Goal: Information Seeking & Learning: Learn about a topic

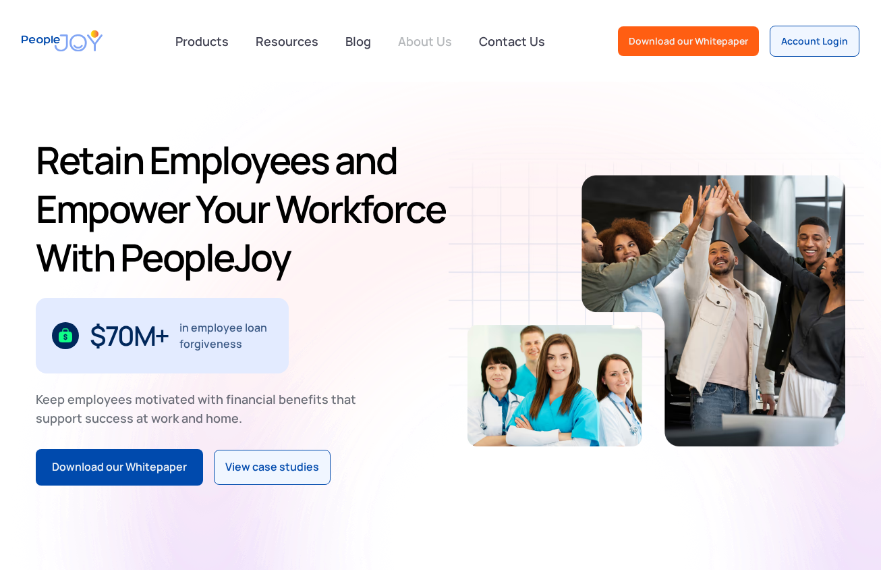
click at [399, 45] on link "About Us" at bounding box center [425, 41] width 70 height 30
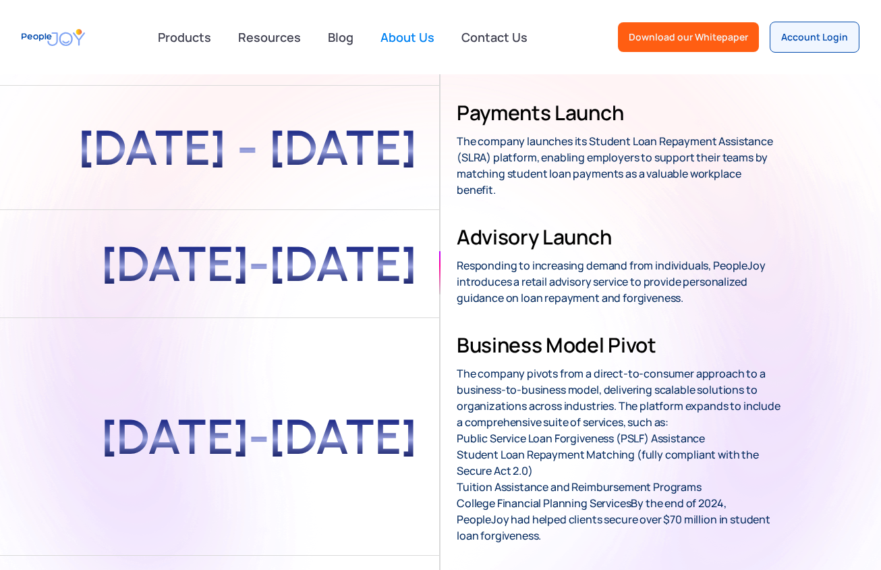
scroll to position [328, 0]
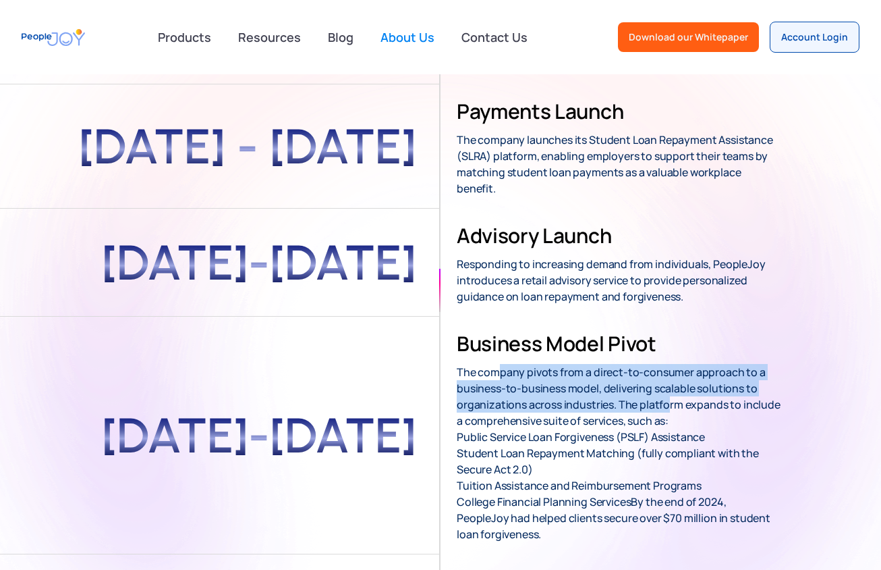
drag, startPoint x: 523, startPoint y: 360, endPoint x: 664, endPoint y: 388, distance: 143.9
click at [665, 385] on p "The company pivots from a direct-to-consumer approach to a business-to-business…" at bounding box center [619, 453] width 324 height 178
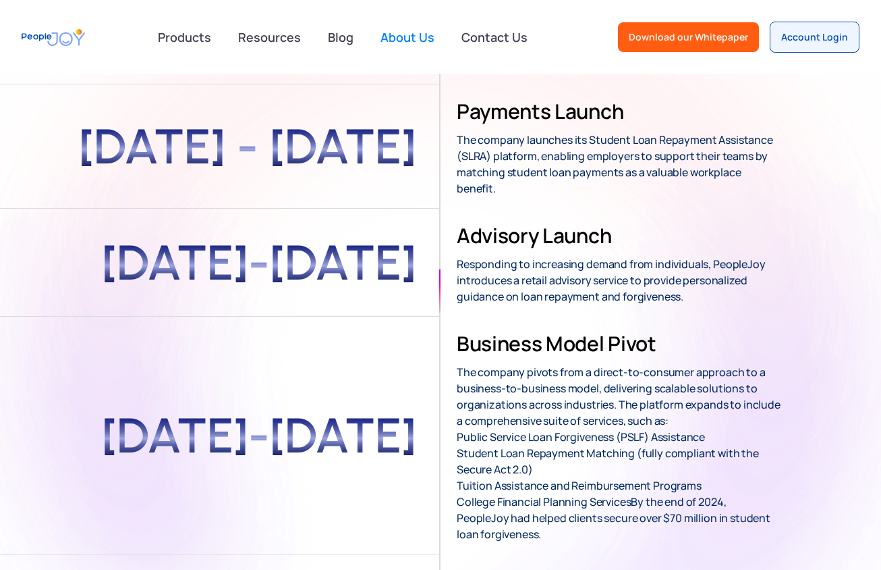
click at [688, 397] on p "The company pivots from a direct-to-consumer approach to a business-to-business…" at bounding box center [619, 453] width 324 height 178
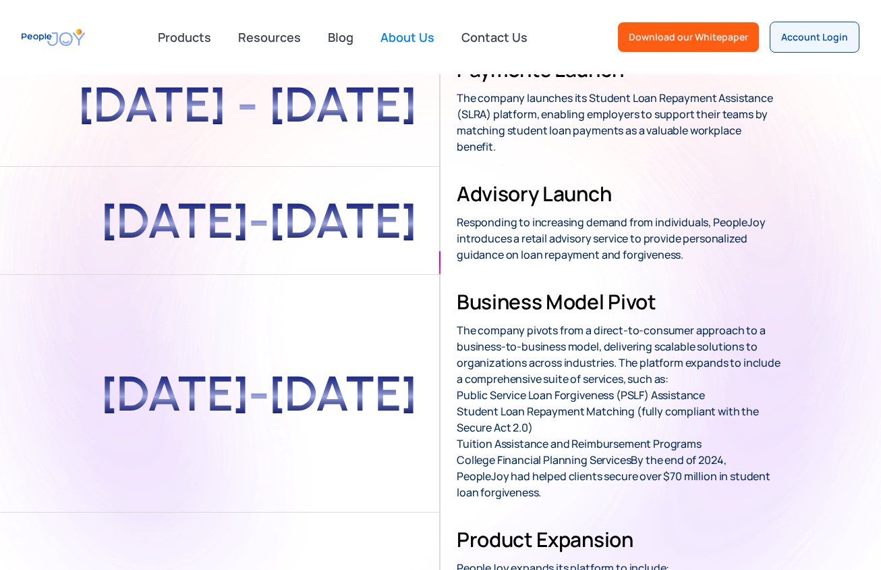
scroll to position [383, 0]
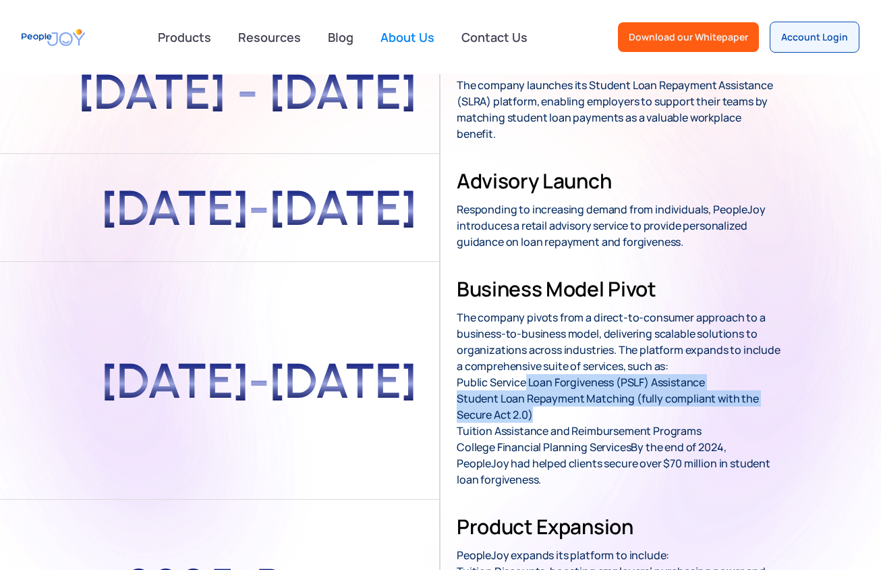
drag, startPoint x: 525, startPoint y: 364, endPoint x: 650, endPoint y: 405, distance: 131.2
click at [648, 405] on p "The company pivots from a direct-to-consumer approach to a business-to-business…" at bounding box center [619, 398] width 324 height 178
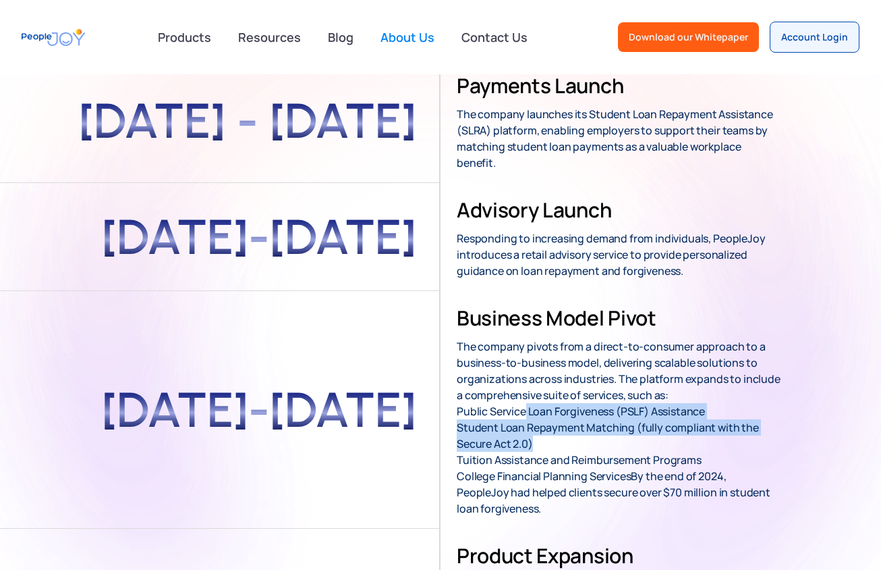
scroll to position [0, 0]
